Goal: Task Accomplishment & Management: Use online tool/utility

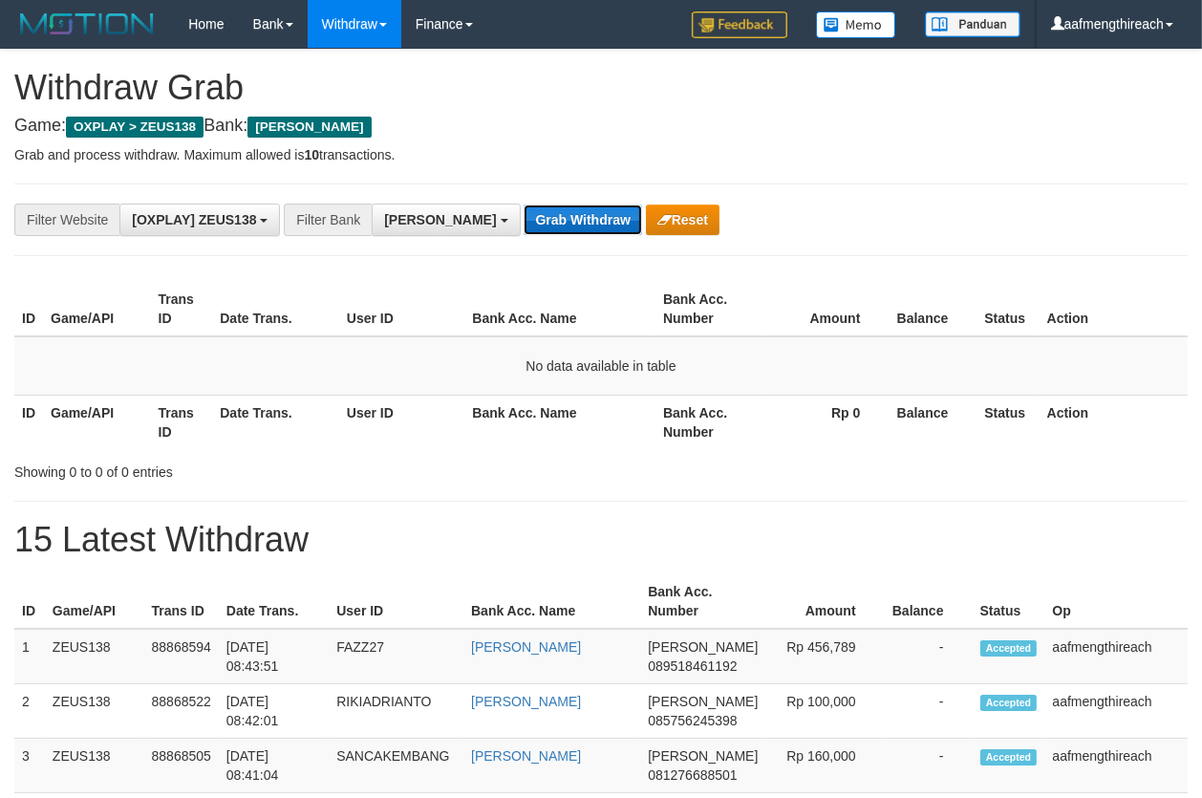
click at [523, 211] on button "Grab Withdraw" at bounding box center [581, 219] width 117 height 31
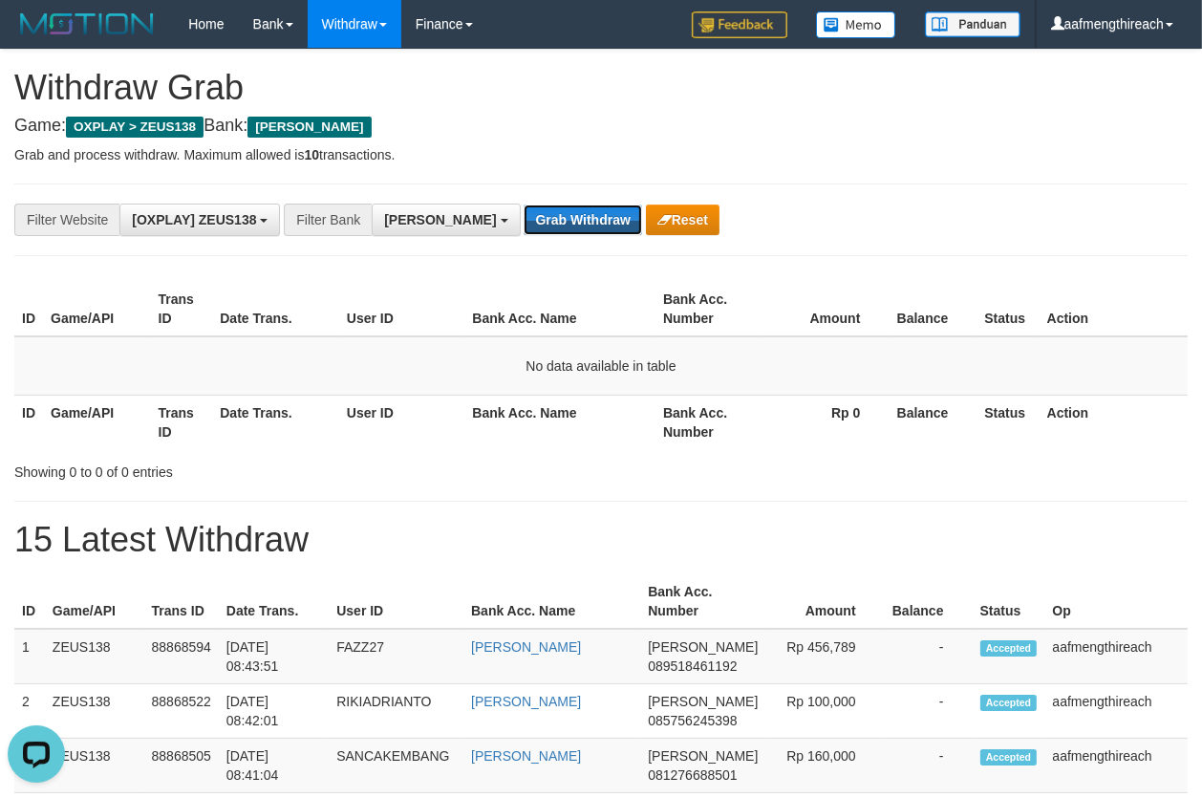
click at [523, 211] on button "Grab Withdraw" at bounding box center [581, 219] width 117 height 31
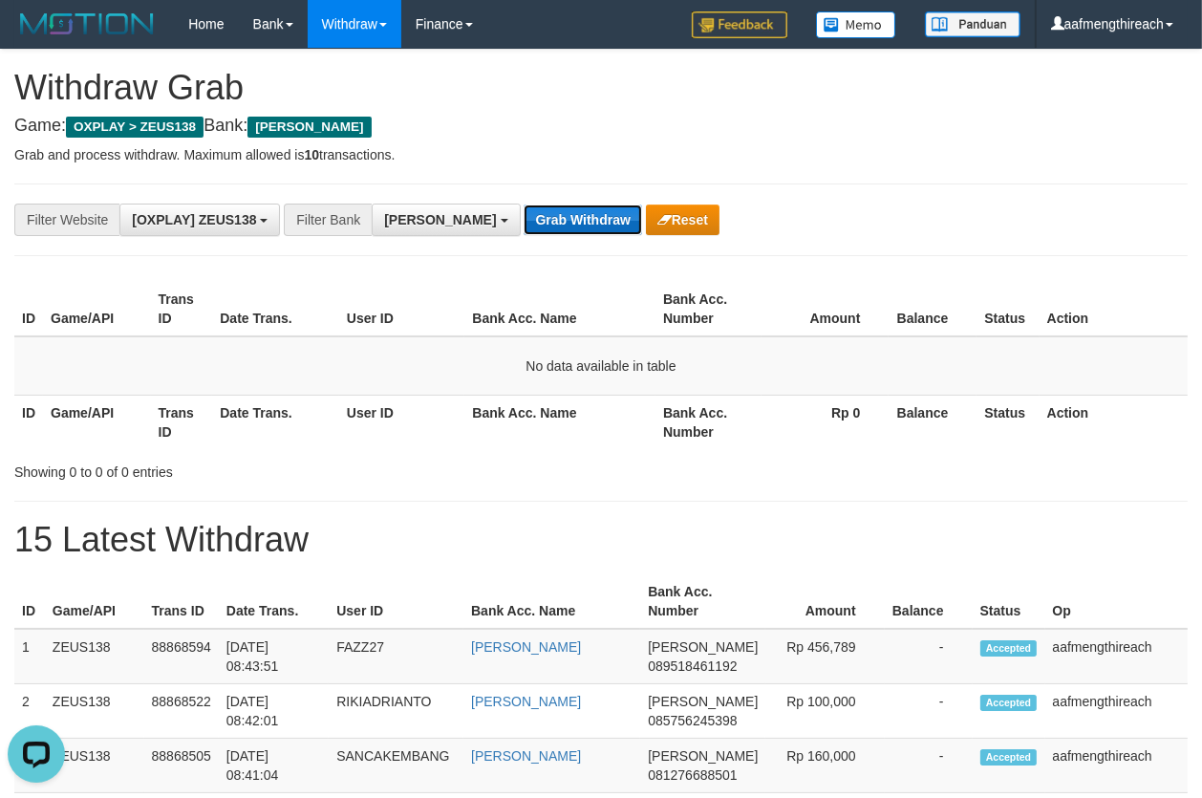
click at [523, 218] on button "Grab Withdraw" at bounding box center [581, 219] width 117 height 31
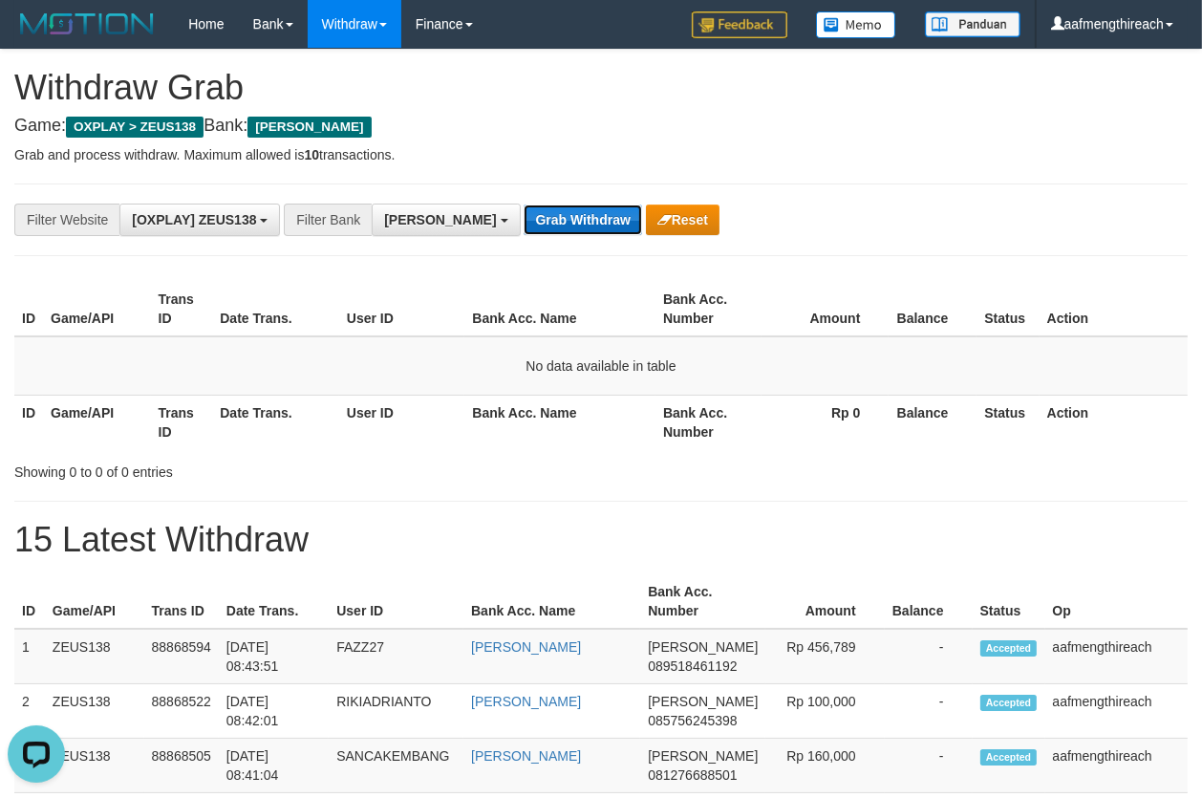
click at [523, 218] on button "Grab Withdraw" at bounding box center [581, 219] width 117 height 31
click at [345, 409] on th "User ID" at bounding box center [402, 422] width 126 height 54
